Goal: Transaction & Acquisition: Subscribe to service/newsletter

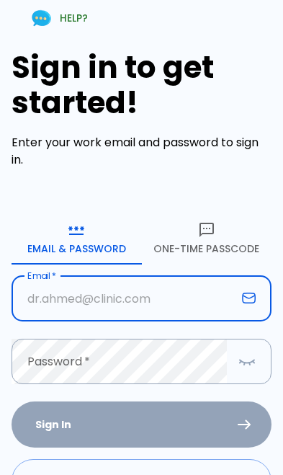
scroll to position [134, 0]
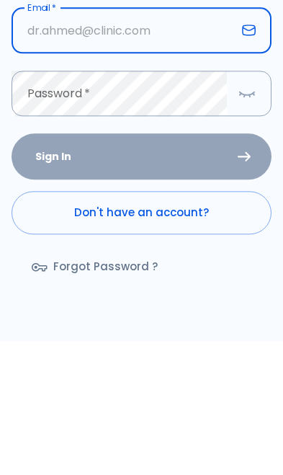
type input "[EMAIL_ADDRESS][DOMAIN_NAME]"
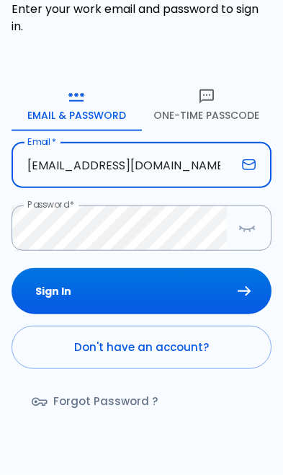
click at [229, 287] on button "Sign In" at bounding box center [142, 291] width 260 height 47
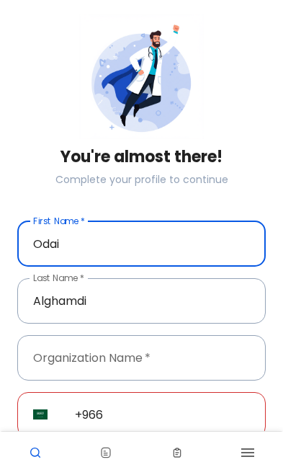
click at [166, 392] on input "+966" at bounding box center [162, 414] width 207 height 45
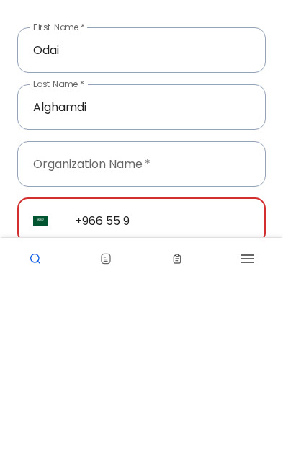
scroll to position [82, 0]
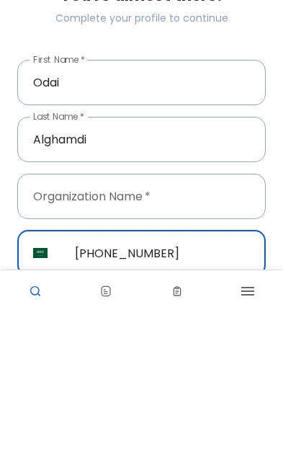
type input "[PHONE_NUMBER]"
click at [198, 437] on div "Complete Profile" at bounding box center [136, 460] width 260 height 47
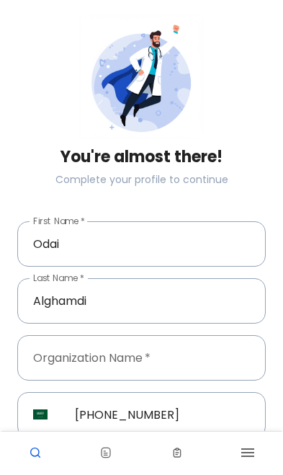
click at [182, 335] on input "text" at bounding box center [141, 357] width 249 height 45
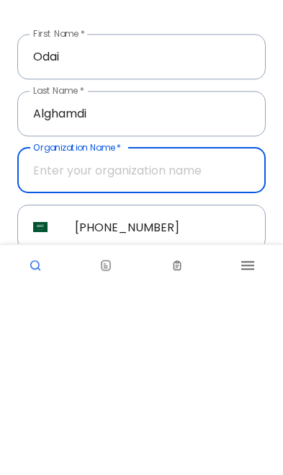
type input "N"
type input "Odai org"
click at [187, 455] on button "Complete Profile" at bounding box center [141, 470] width 159 height 30
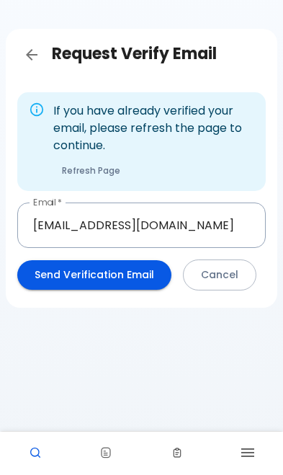
click at [156, 444] on link at bounding box center [177, 452] width 71 height 43
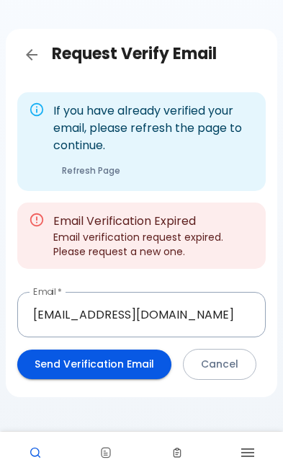
click at [135, 349] on button "Send Verification Email" at bounding box center [94, 364] width 154 height 30
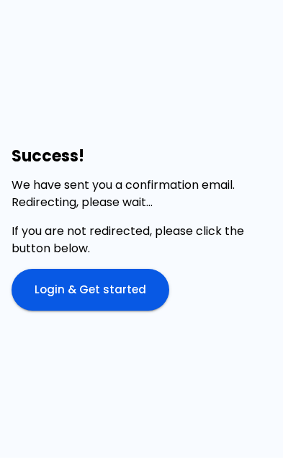
click at [134, 310] on link "Login & Get started" at bounding box center [91, 290] width 158 height 42
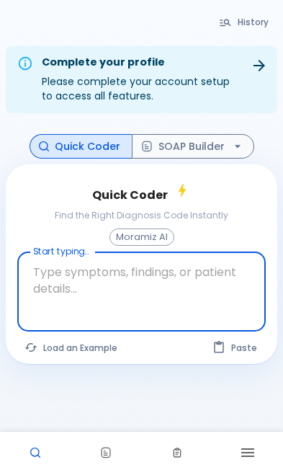
click at [254, 460] on icon "button" at bounding box center [247, 452] width 17 height 17
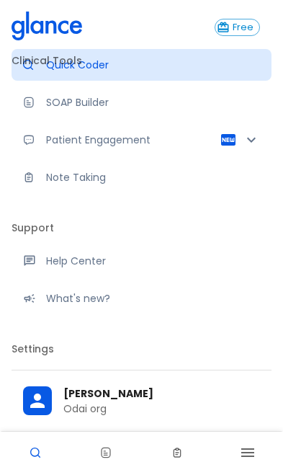
scroll to position [34, 0]
click at [103, 380] on p "Your Settings" at bounding box center [153, 382] width 214 height 14
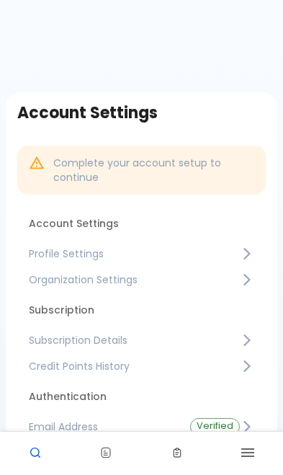
click at [149, 336] on span "Subscription Details" at bounding box center [134, 340] width 211 height 14
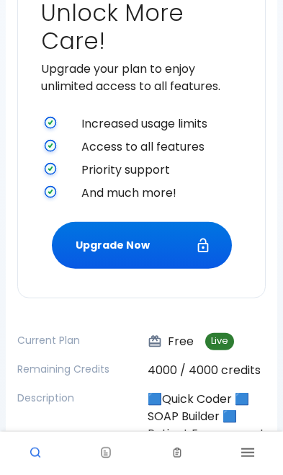
click at [193, 260] on button "Upgrade Now" at bounding box center [142, 245] width 180 height 47
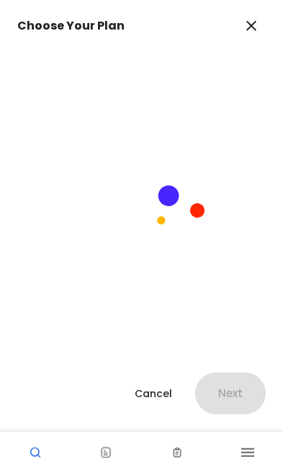
scroll to position [359, 0]
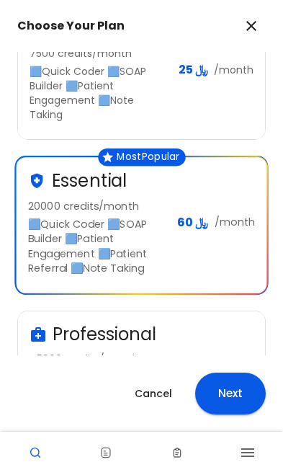
click at [239, 414] on button "Next" at bounding box center [230, 393] width 71 height 42
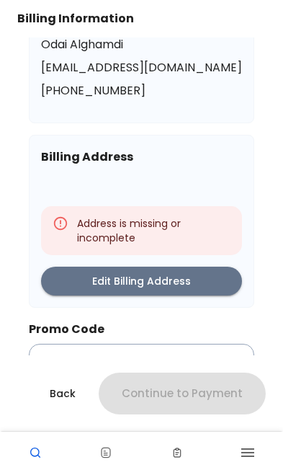
click at [206, 274] on button "Edit Billing Address" at bounding box center [141, 282] width 201 height 30
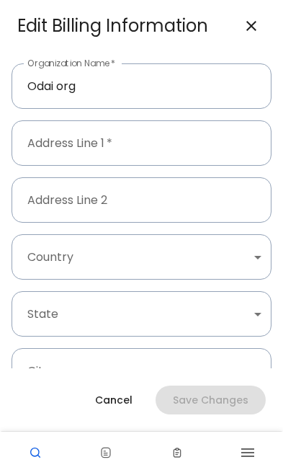
click at [202, 143] on input "text" at bounding box center [142, 142] width 260 height 45
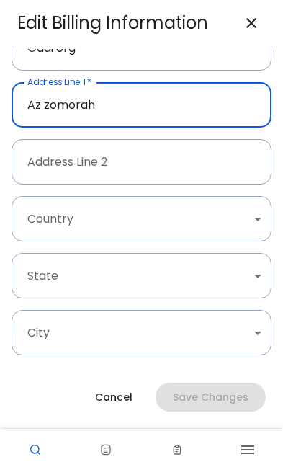
scroll to position [35, 0]
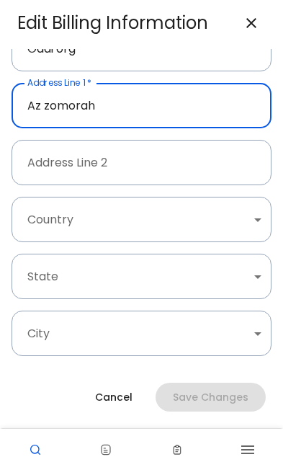
type input "Az zomorah"
click at [209, 214] on body "↧ pull to refresh ↧ Free Clinical Tools Quick Coder SOAP Builder Patient Engage…" at bounding box center [141, 134] width 283 height 985
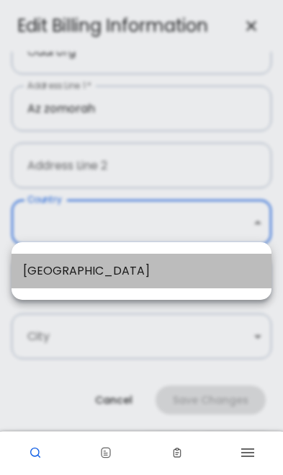
click at [160, 261] on li "[GEOGRAPHIC_DATA]" at bounding box center [142, 271] width 260 height 35
type input "1"
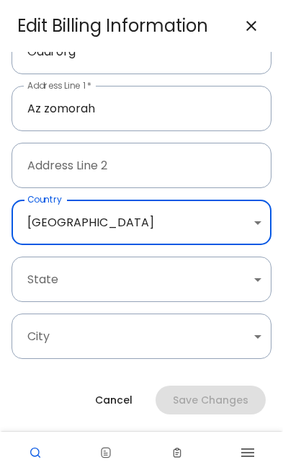
click at [163, 278] on body "↧ pull to refresh ↧ Free Clinical Tools Quick Coder SOAP Builder Patient Engage…" at bounding box center [141, 130] width 283 height 985
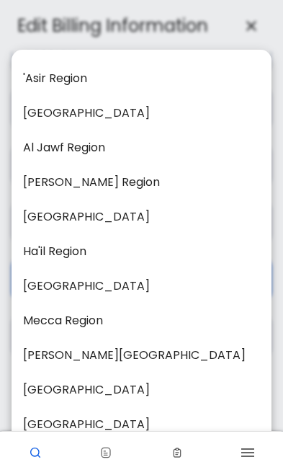
click at [115, 318] on li "Mecca Region" at bounding box center [142, 320] width 260 height 35
type input "3"
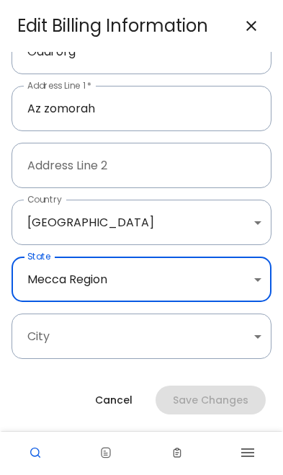
click at [131, 330] on body "↧ pull to refresh ↧ Free Clinical Tools Quick Coder SOAP Builder Patient Engage…" at bounding box center [141, 130] width 283 height 985
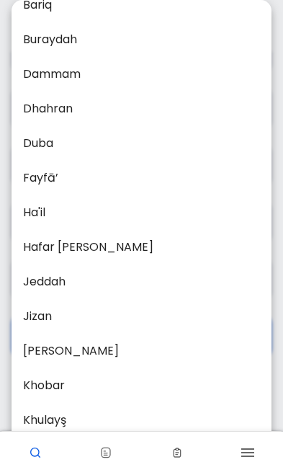
scroll to position [1122, 0]
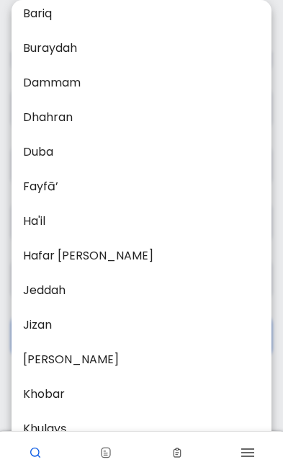
click at [102, 285] on li "Jeddah" at bounding box center [142, 290] width 260 height 35
type input "23"
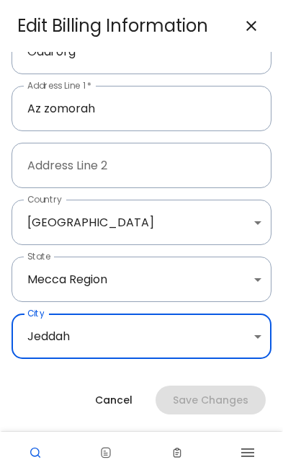
click at [130, 398] on input "text" at bounding box center [142, 392] width 260 height 45
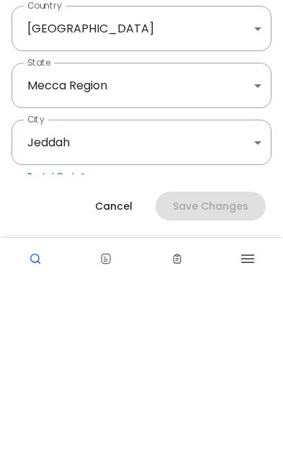
type input "2773"
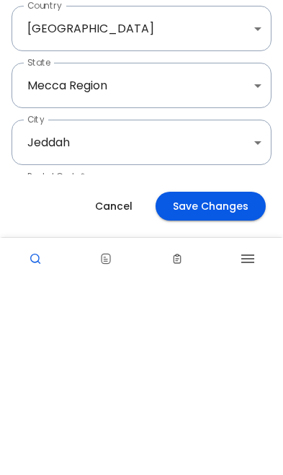
scroll to position [449, 0]
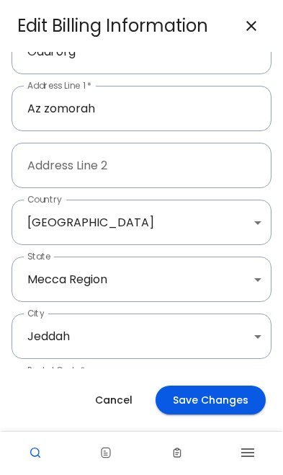
click at [221, 415] on button "Save Changes" at bounding box center [211, 400] width 110 height 30
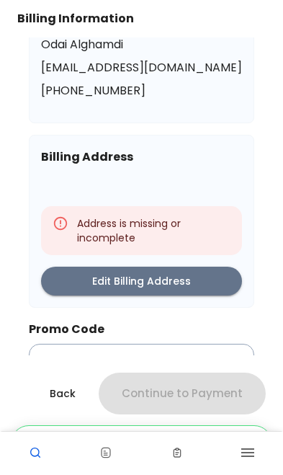
scroll to position [42, 0]
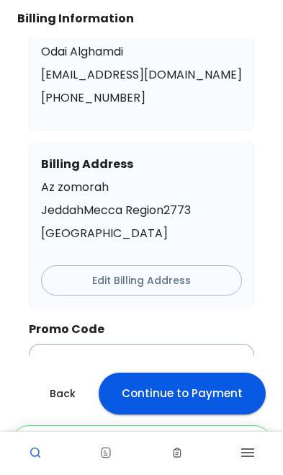
click at [185, 364] on input "text" at bounding box center [141, 366] width 225 height 45
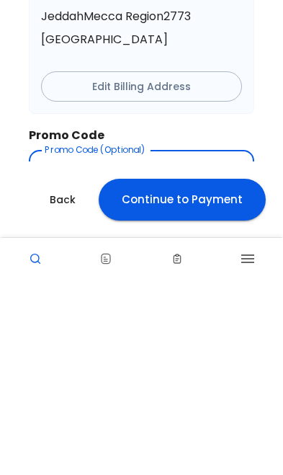
scroll to position [480, 0]
type input "MSM01"
click at [220, 372] on button "Continue to Payment" at bounding box center [182, 393] width 167 height 42
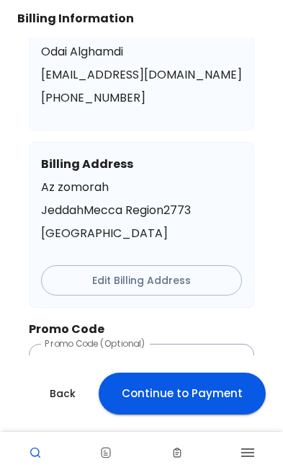
click at [190, 414] on button "Continue to Payment" at bounding box center [182, 393] width 167 height 42
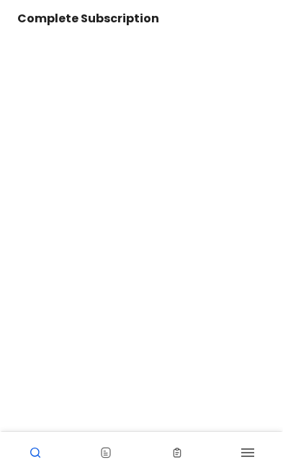
scroll to position [0, 0]
